Goal: Use online tool/utility: Utilize a website feature to perform a specific function

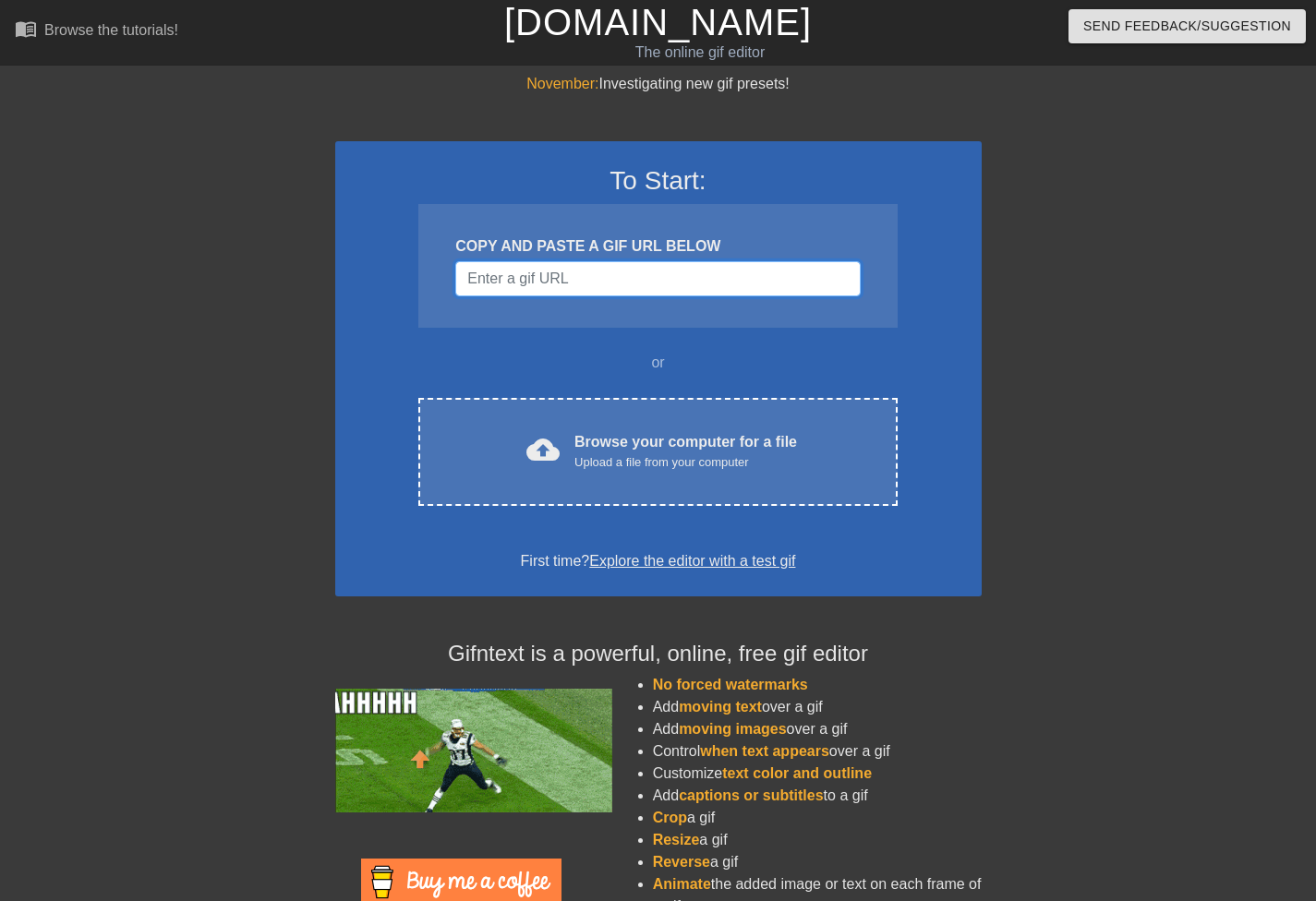
click at [565, 279] on input "Username" at bounding box center [658, 279] width 405 height 35
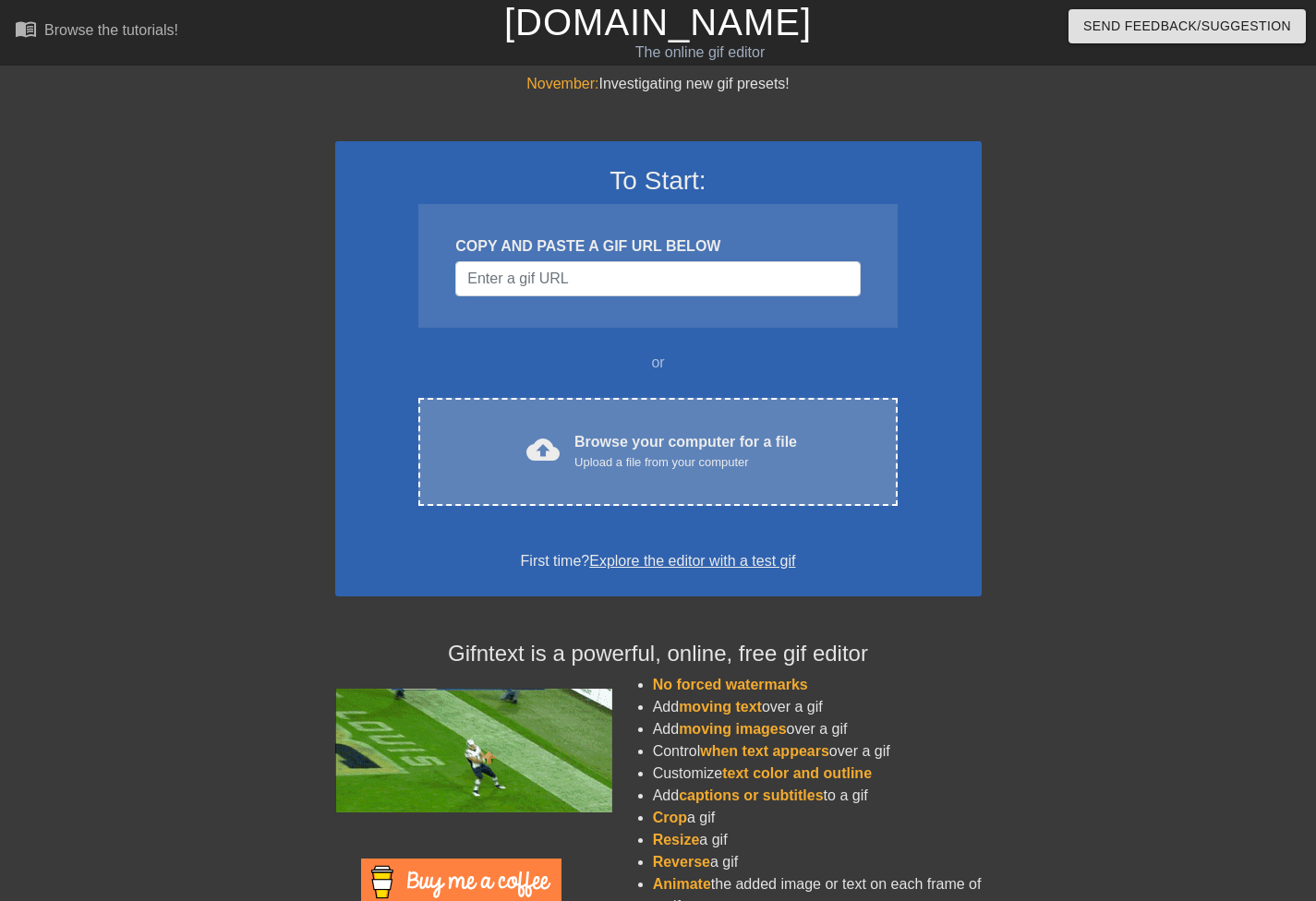
click at [591, 426] on div "cloud_upload Browse your computer for a file Upload a file from your computer C…" at bounding box center [658, 451] width 478 height 108
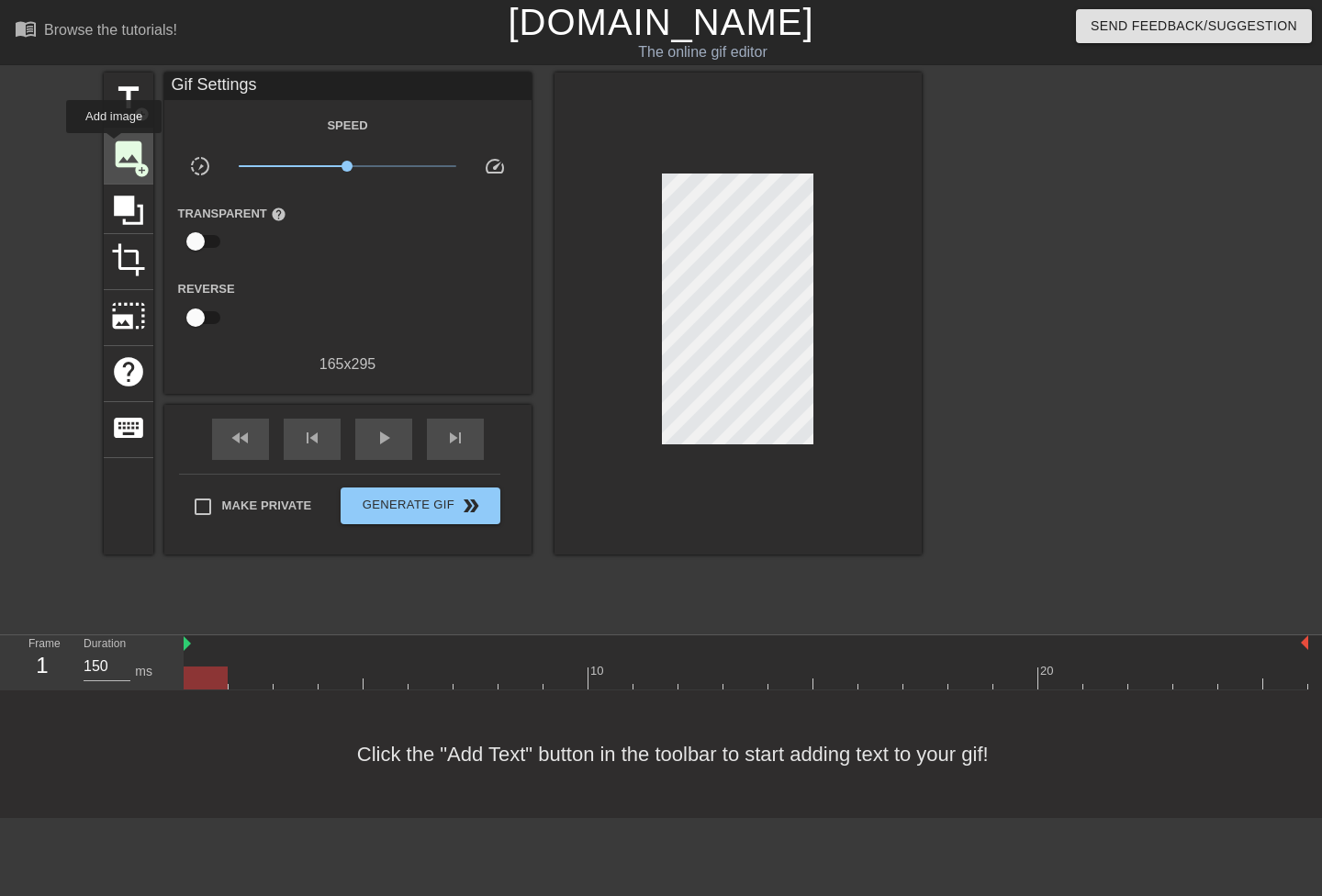
click at [115, 148] on span "image" at bounding box center [129, 154] width 35 height 35
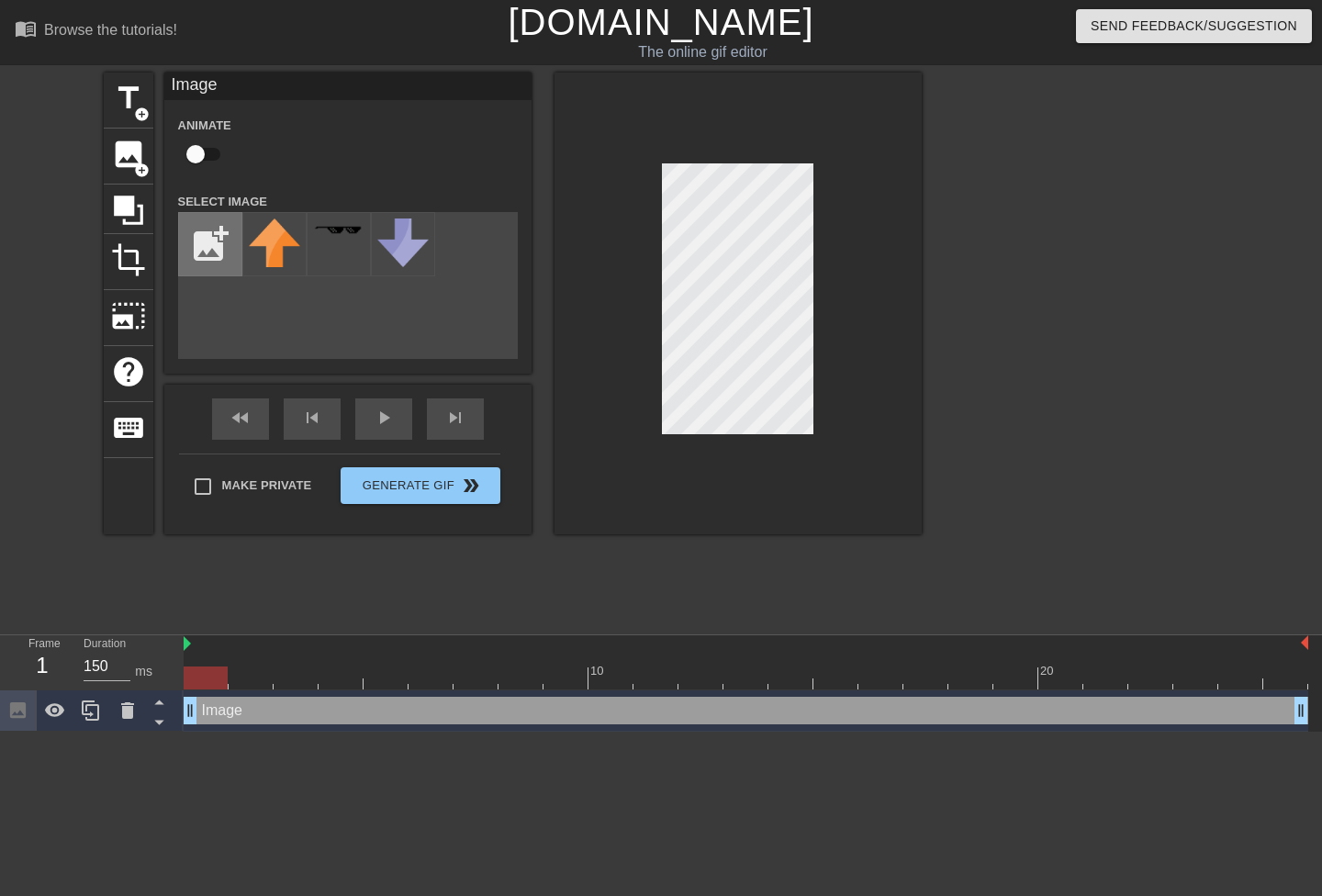
click at [208, 236] on input "file" at bounding box center [210, 244] width 62 height 62
type input "C:\fakepath\claytong.png"
click at [276, 257] on img at bounding box center [274, 243] width 51 height 51
click at [565, 376] on div at bounding box center [738, 304] width 368 height 462
click at [936, 264] on div "title add_circle image add_circle crop photo_size_select_large help keyboard Im…" at bounding box center [661, 348] width 1322 height 551
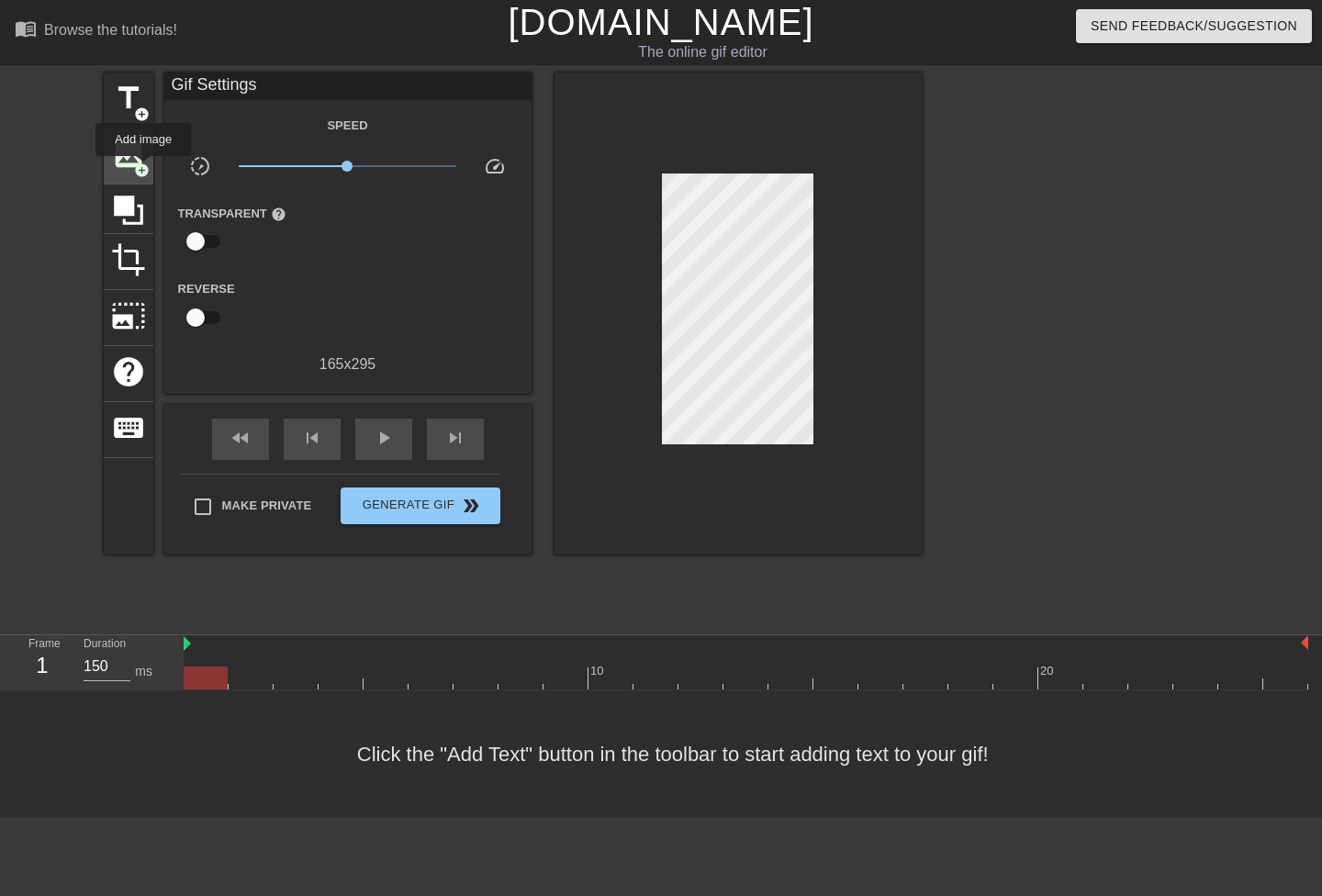
click at [144, 169] on span "add_circle" at bounding box center [142, 171] width 16 height 16
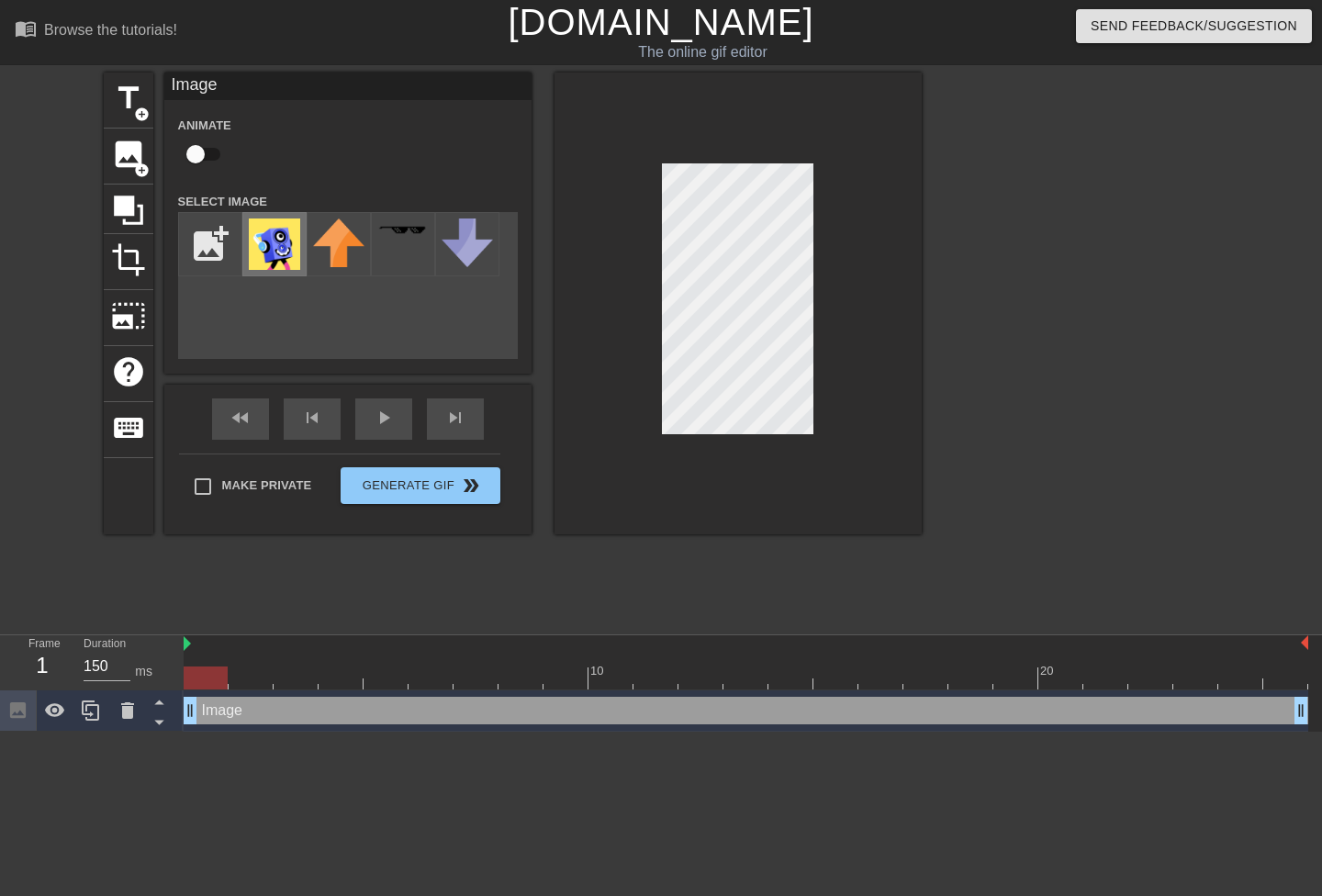
click at [276, 258] on img at bounding box center [274, 243] width 51 height 51
click at [594, 410] on div at bounding box center [738, 304] width 368 height 462
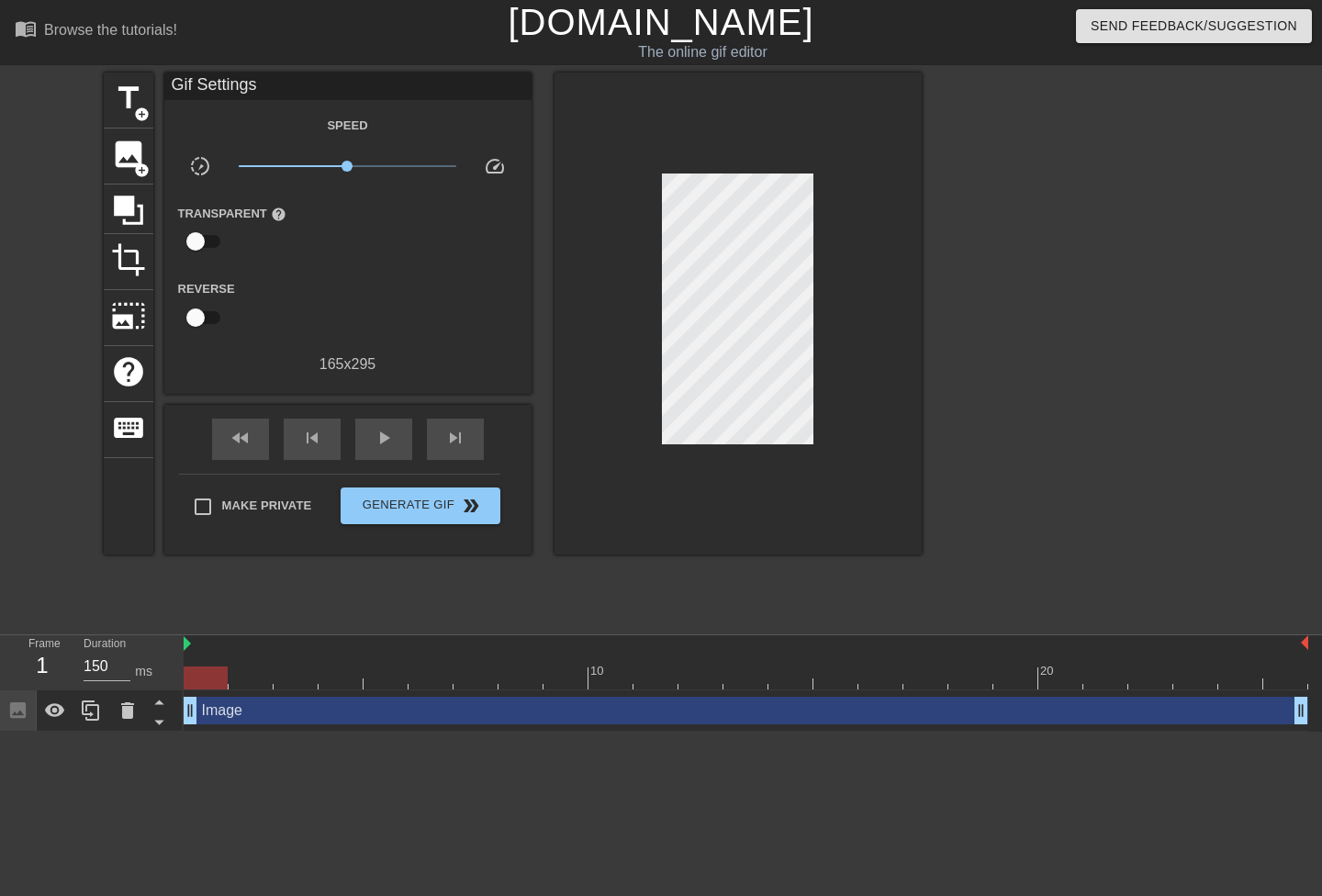
click at [1024, 382] on div at bounding box center [1081, 348] width 275 height 551
click at [137, 164] on span "add_circle" at bounding box center [142, 171] width 16 height 16
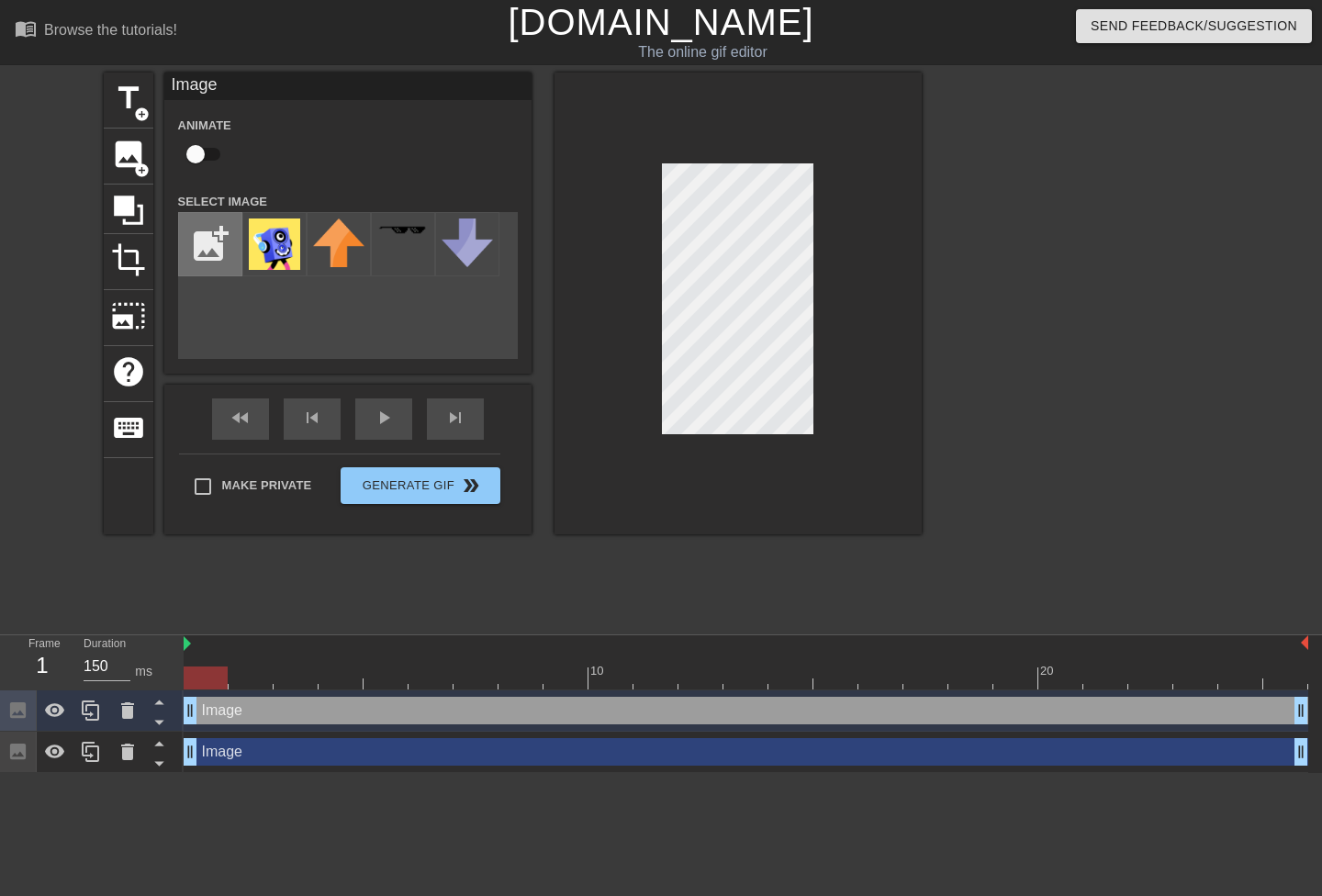
click at [212, 231] on input "file" at bounding box center [210, 244] width 62 height 62
type input "C:\fakepath\badimage.png"
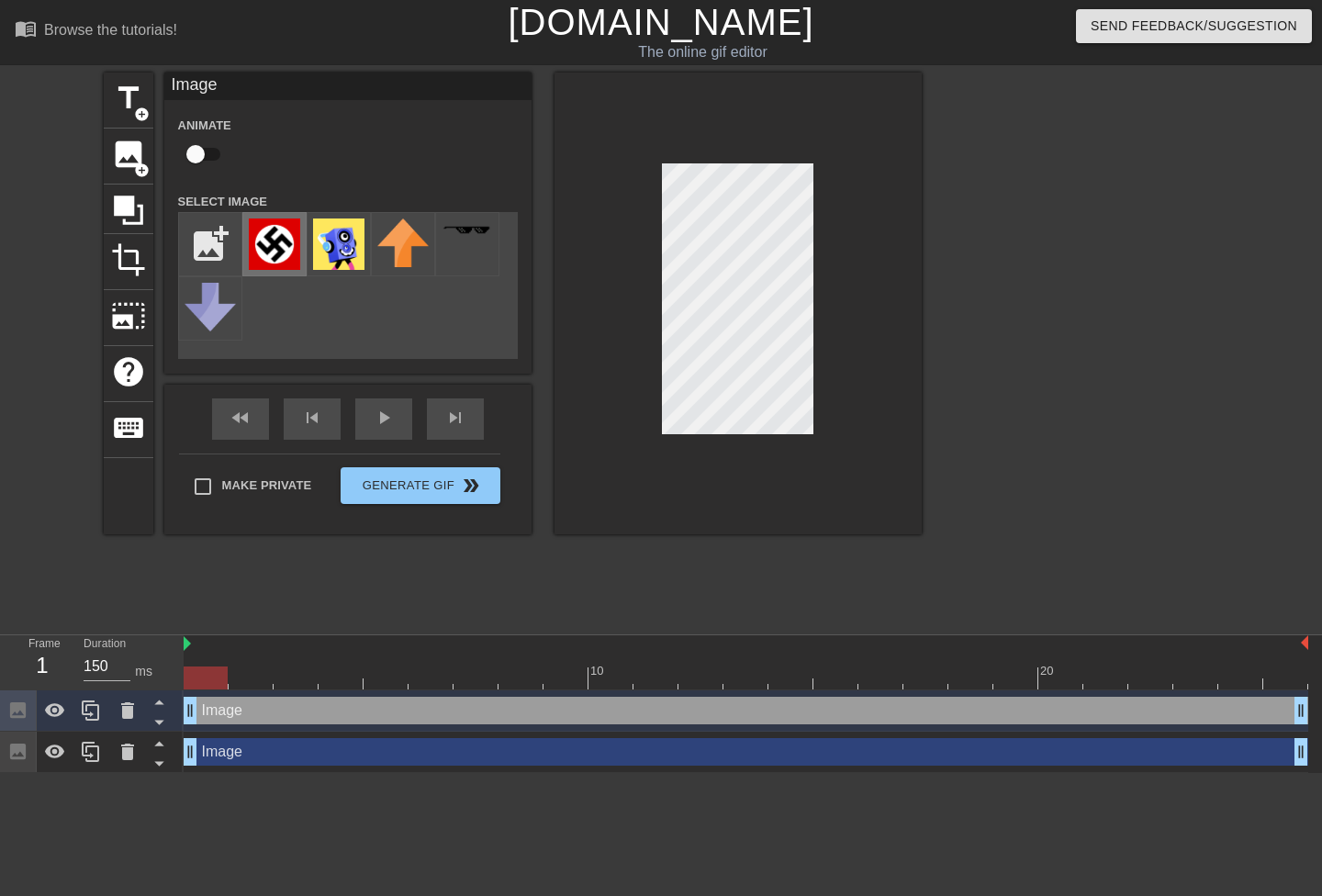
click at [275, 244] on img at bounding box center [274, 243] width 51 height 51
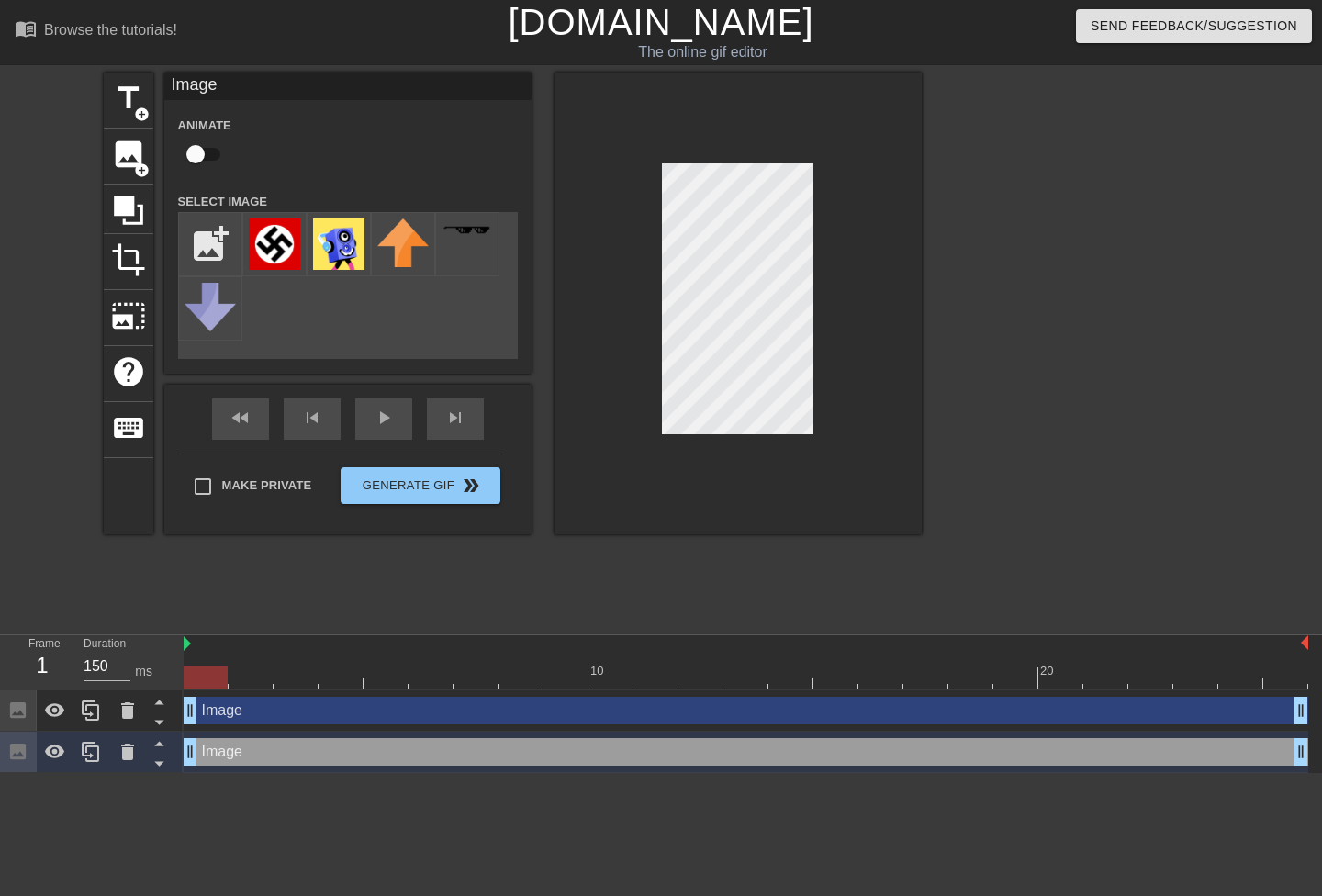
click at [943, 376] on div "title add_circle image add_circle crop photo_size_select_large help keyboard Im…" at bounding box center [661, 348] width 1322 height 551
click at [1015, 380] on div at bounding box center [1081, 348] width 275 height 551
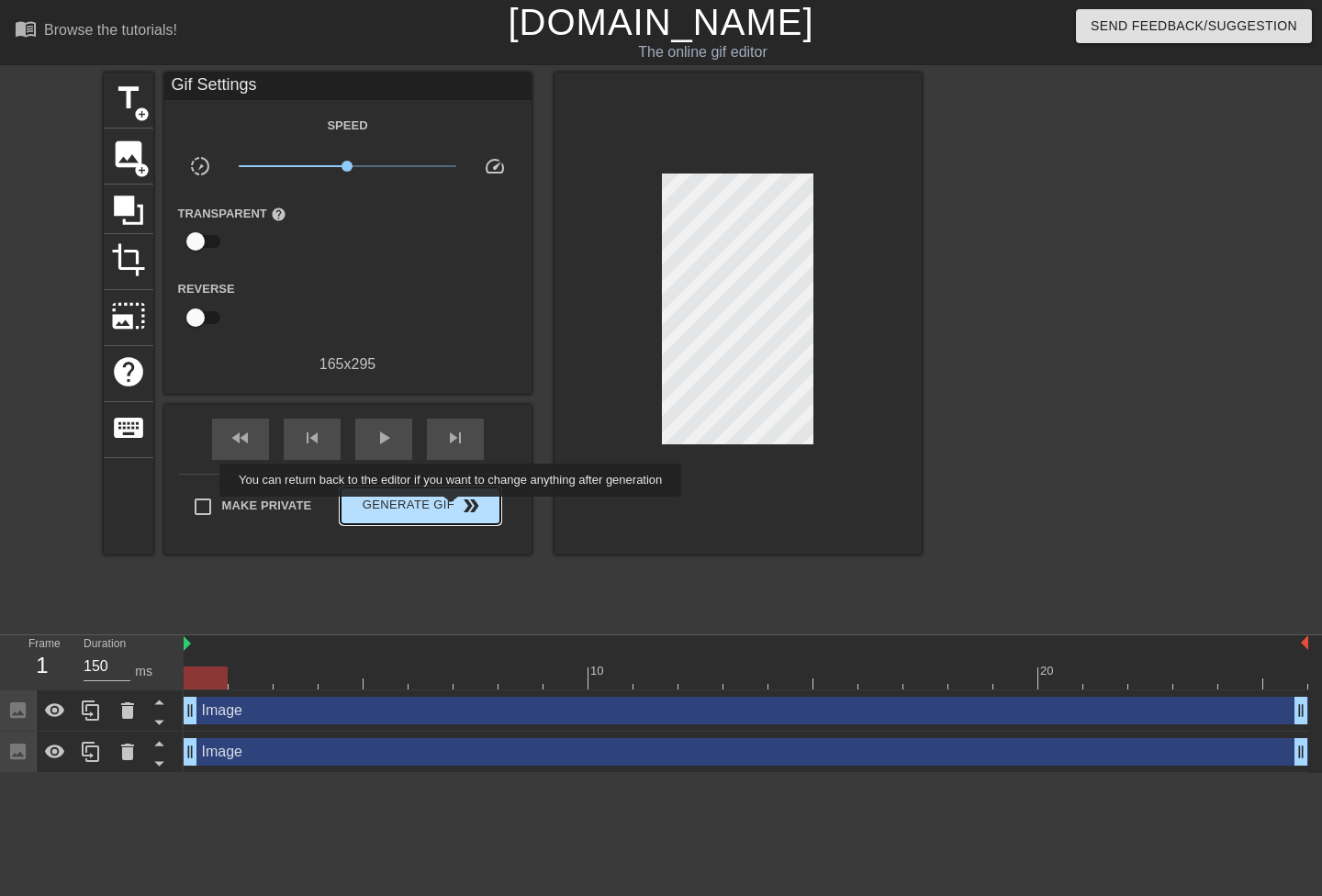
click at [440, 497] on span "Generate Gif double_arrow" at bounding box center [420, 505] width 145 height 22
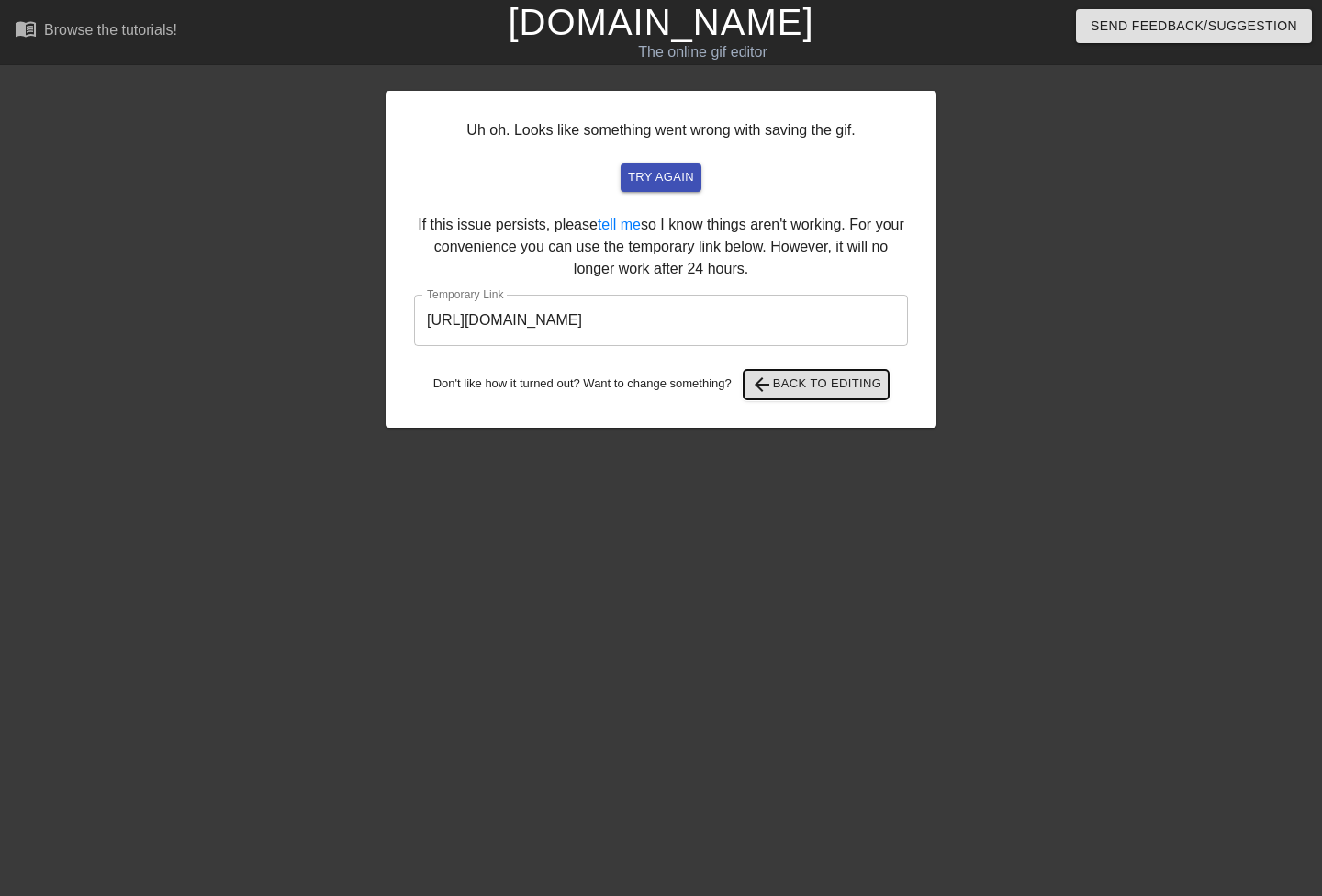
click at [815, 389] on span "arrow_back Back to Editing" at bounding box center [817, 384] width 131 height 22
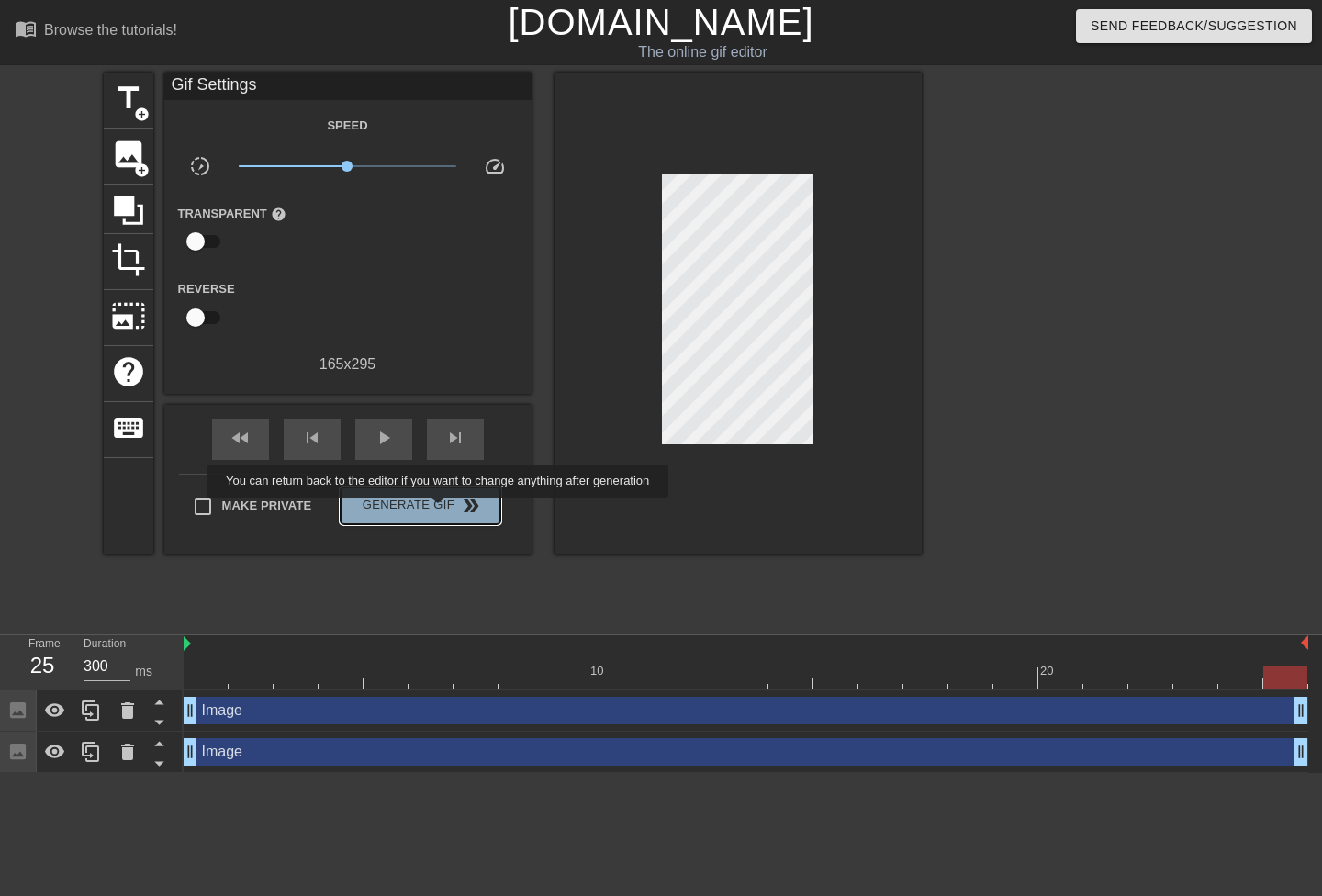
click at [440, 510] on span "Generate Gif double_arrow" at bounding box center [420, 505] width 145 height 22
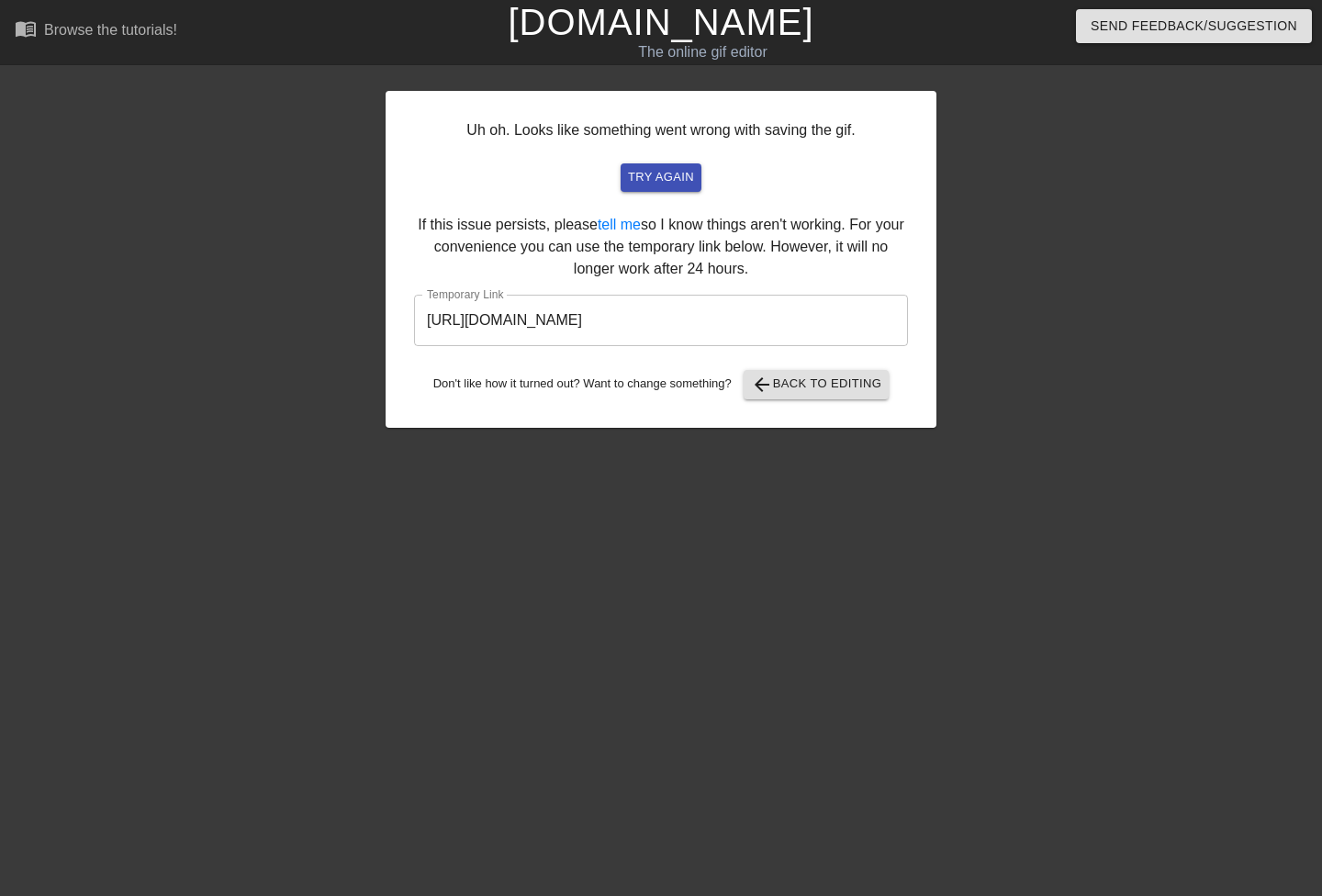
click at [753, 337] on input "[URL][DOMAIN_NAME]" at bounding box center [661, 320] width 494 height 51
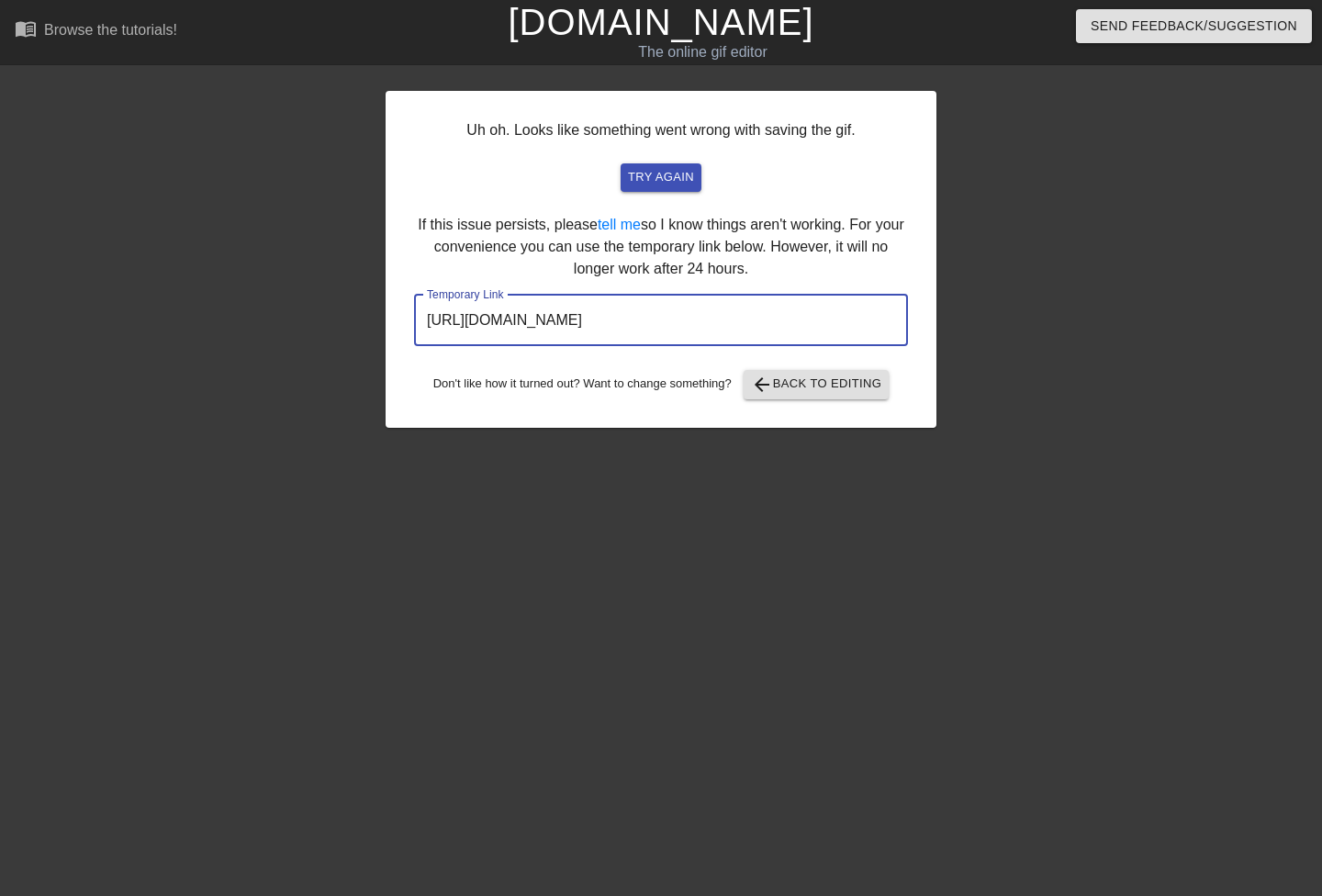
click at [753, 337] on input "[URL][DOMAIN_NAME]" at bounding box center [661, 320] width 494 height 51
